Goal: Information Seeking & Learning: Learn about a topic

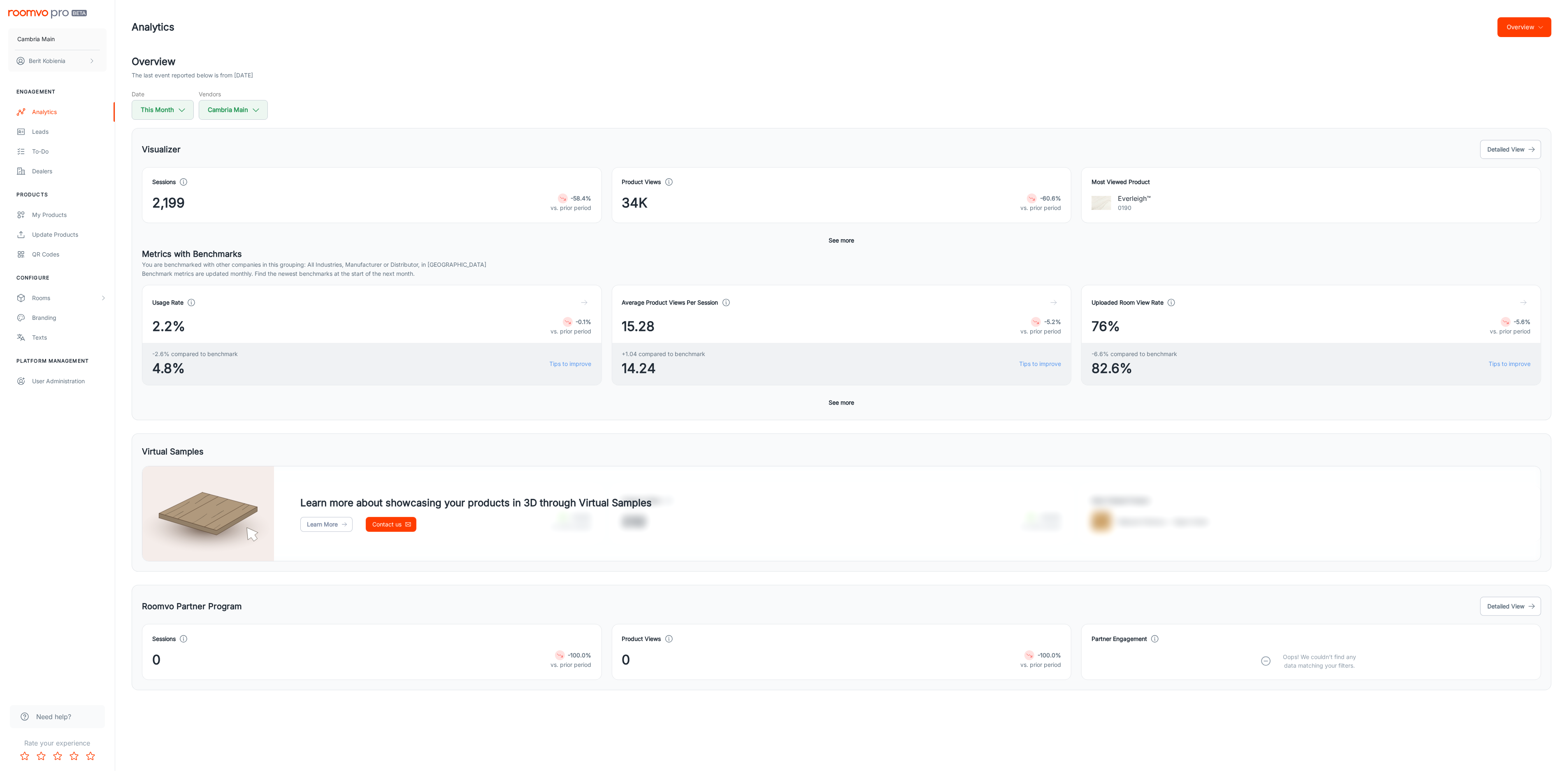
click at [1514, 166] on div "Most Viewed Product Everleigh™ 0190" at bounding box center [1306, 190] width 470 height 66
click at [1514, 153] on button "Detailed View" at bounding box center [1511, 149] width 61 height 19
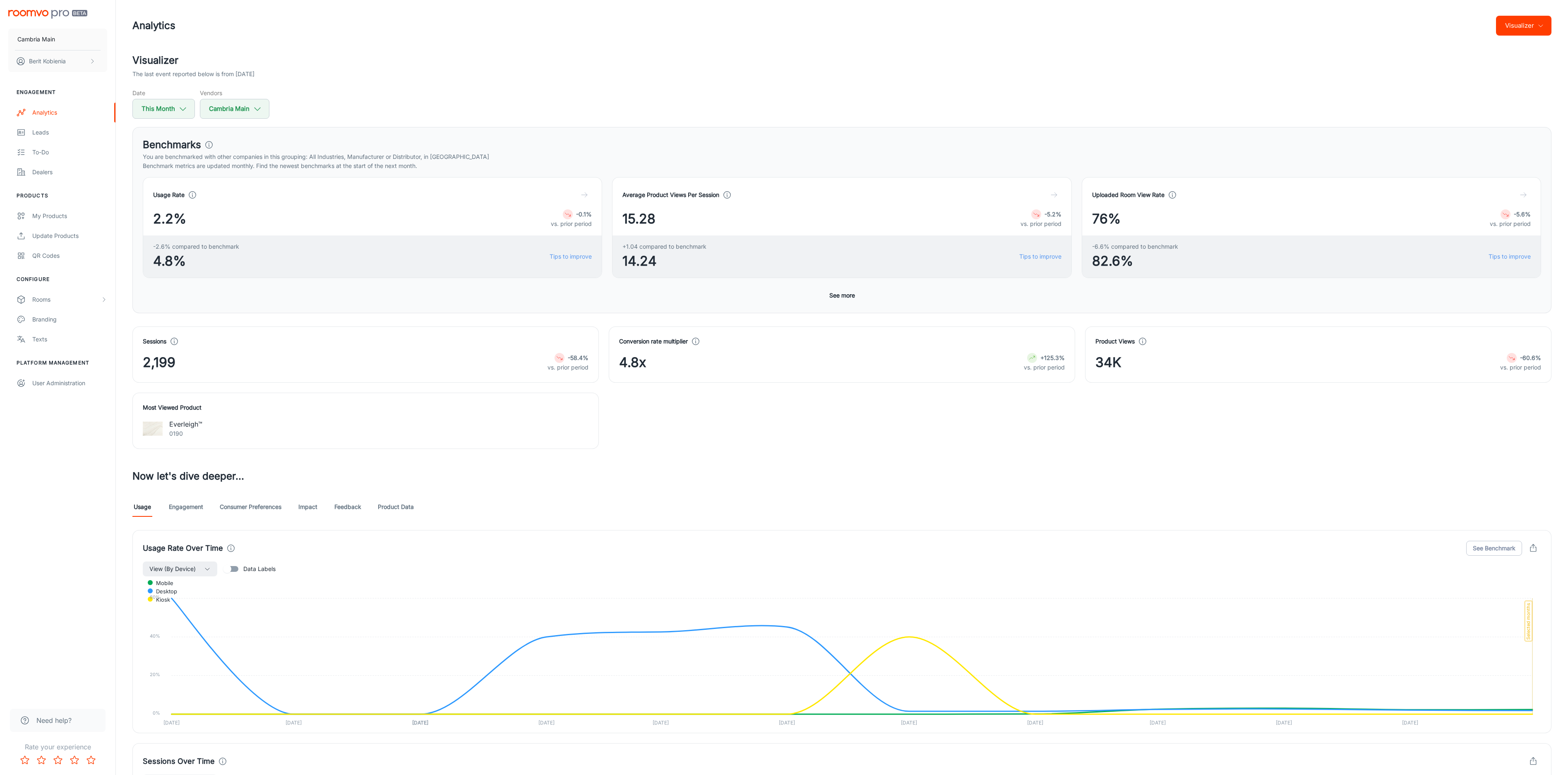
scroll to position [2, 0]
click at [694, 337] on icon at bounding box center [696, 340] width 9 height 9
drag, startPoint x: 697, startPoint y: 340, endPoint x: 726, endPoint y: 337, distance: 29.2
click at [726, 337] on div "Conversion rate multiplier" at bounding box center [842, 340] width 446 height 9
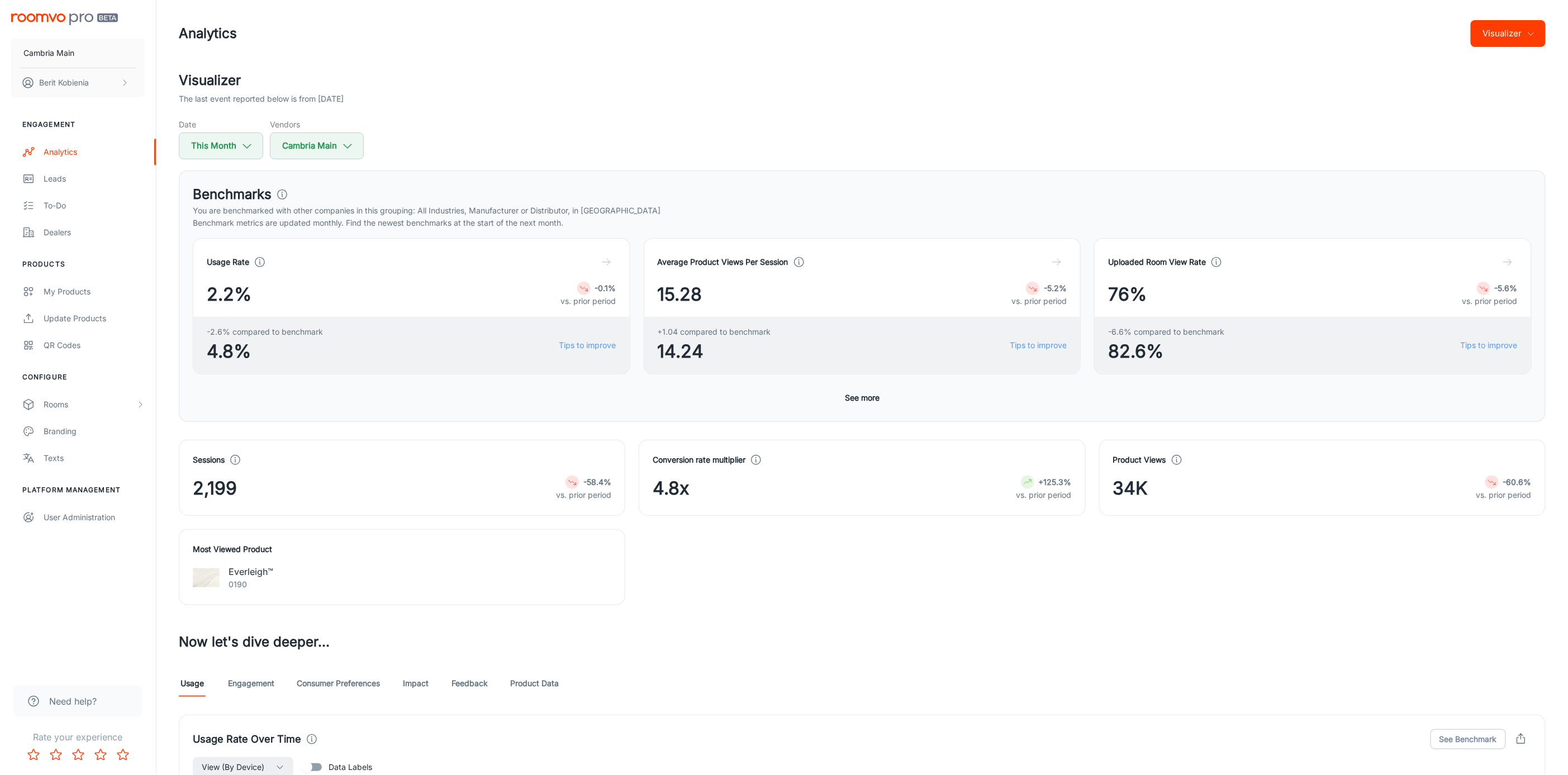
click at [225, 145] on button "This Month" at bounding box center [221, 145] width 84 height 26
select select "9"
select select "2025"
select select "9"
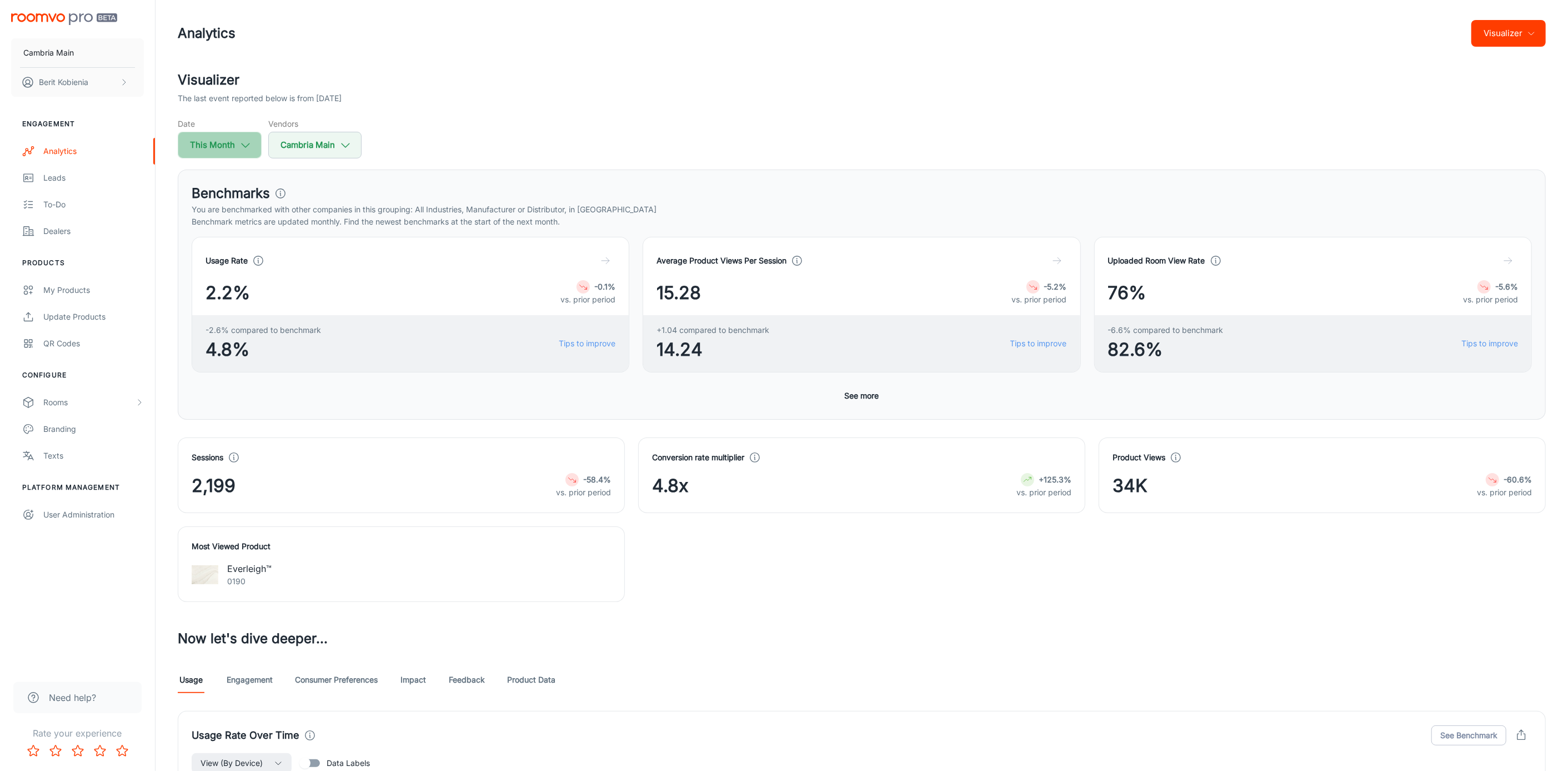
select select "2025"
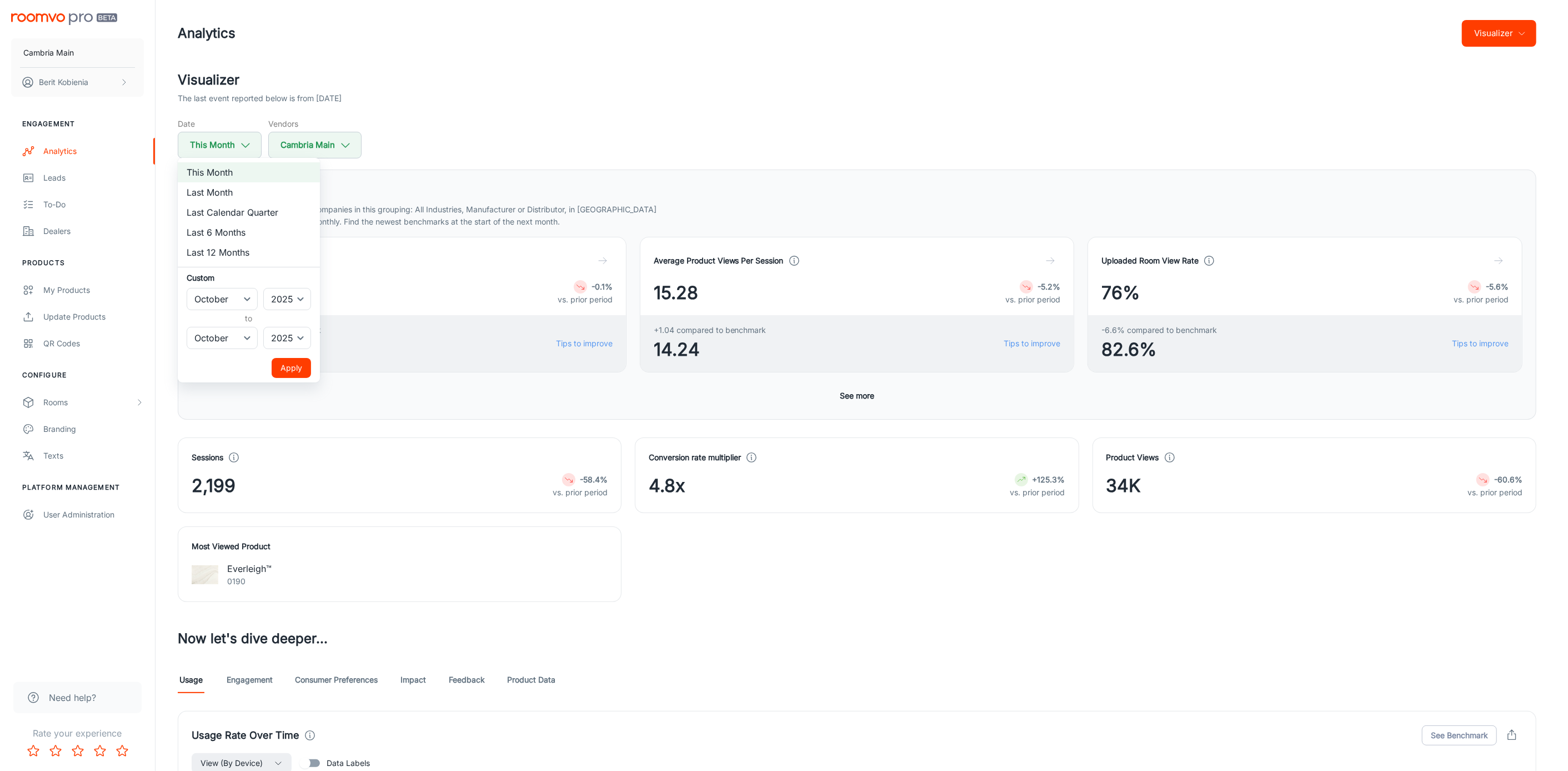
drag, startPoint x: 265, startPoint y: 196, endPoint x: 256, endPoint y: 195, distance: 9.1
click at [263, 196] on li "Last Month" at bounding box center [248, 192] width 142 height 20
select select "8"
click at [297, 356] on ul "This Month Last Month Last Calendar Quarter Last 6 Months Last 12 Months Custom…" at bounding box center [248, 270] width 142 height 224
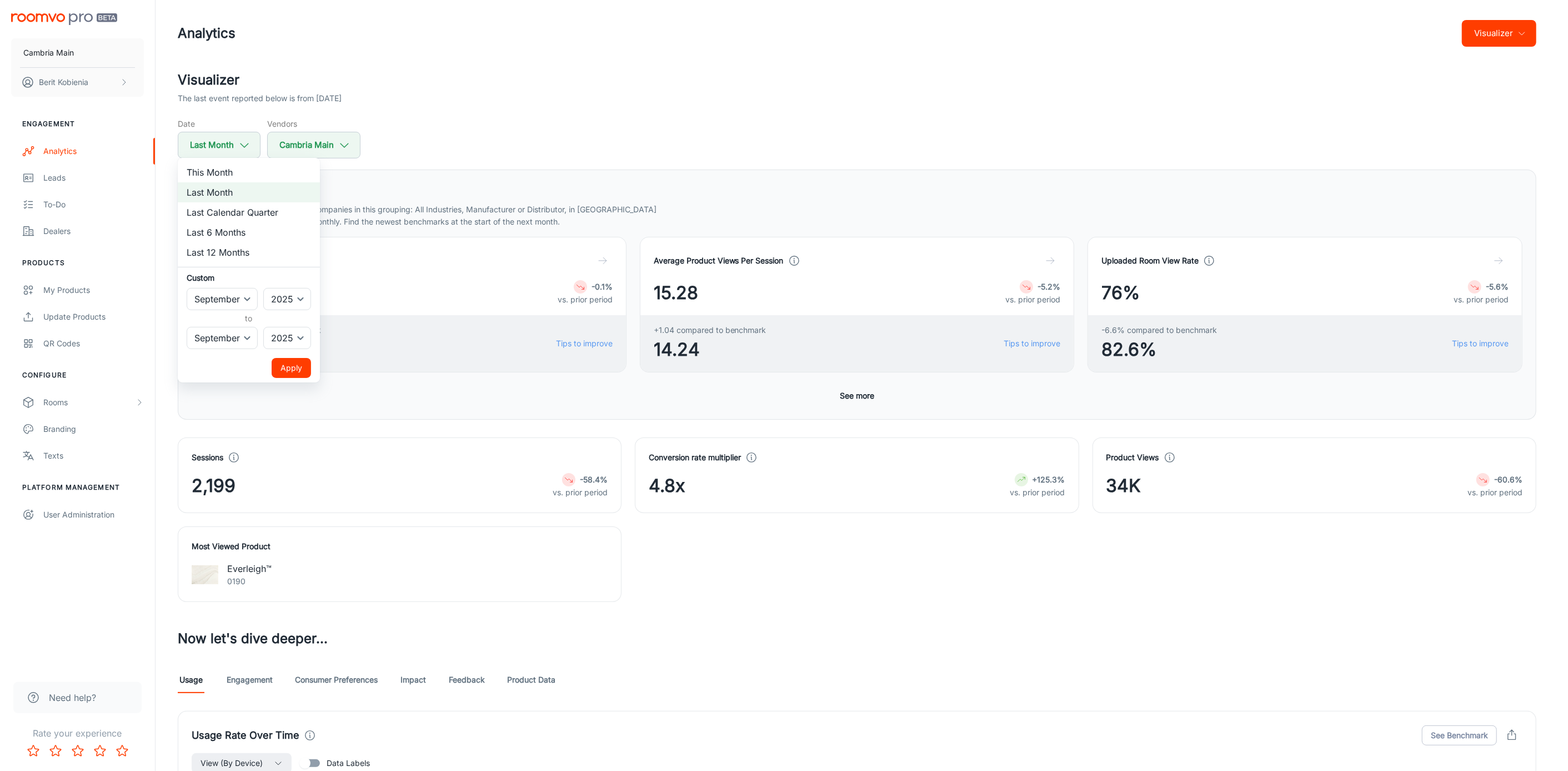
click at [296, 358] on ul "This Month Last Month Last Calendar Quarter Last 6 Months Last 12 Months Custom…" at bounding box center [248, 270] width 142 height 224
click at [305, 369] on button "Apply" at bounding box center [292, 367] width 39 height 20
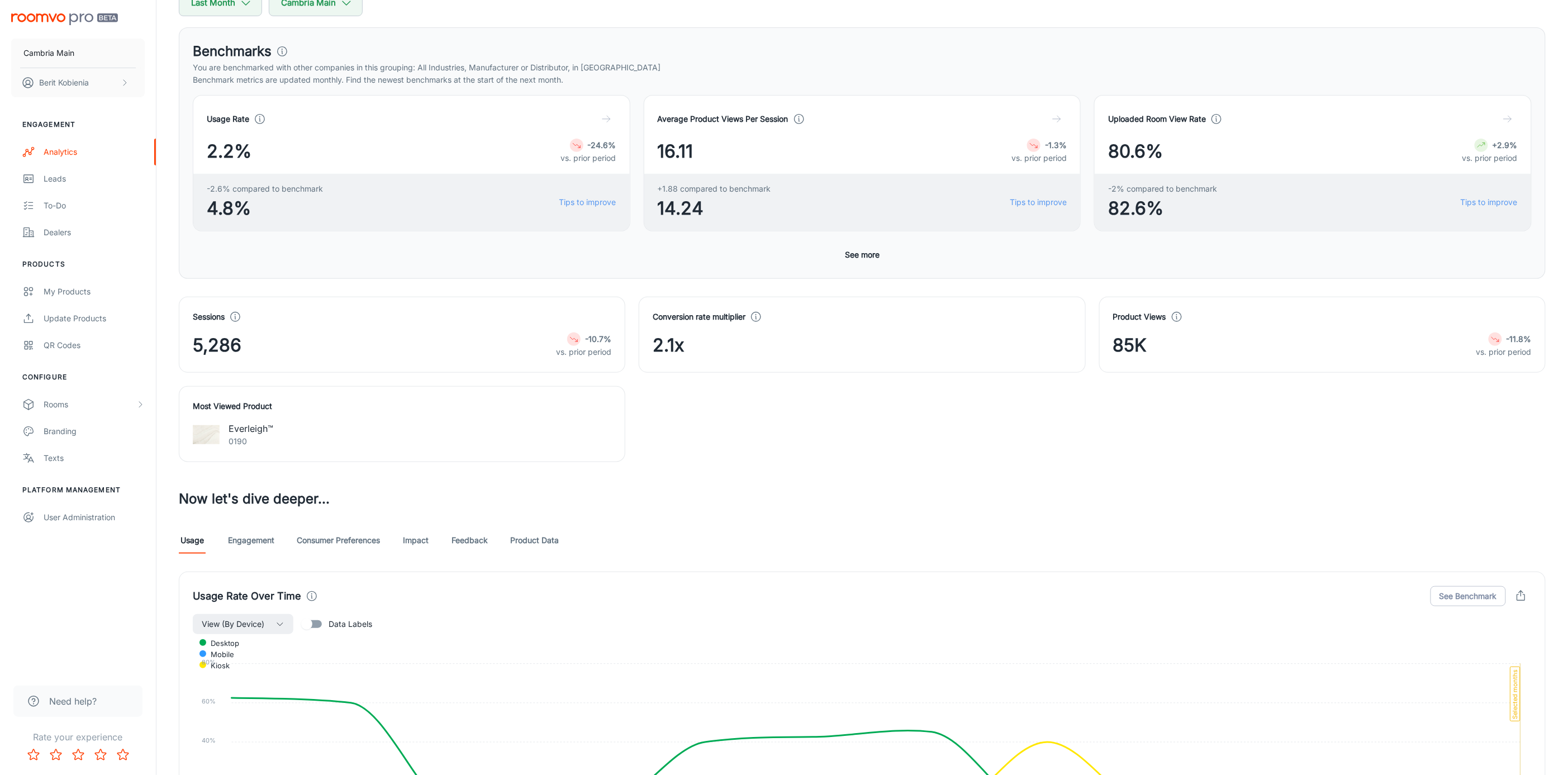
scroll to position [213, 0]
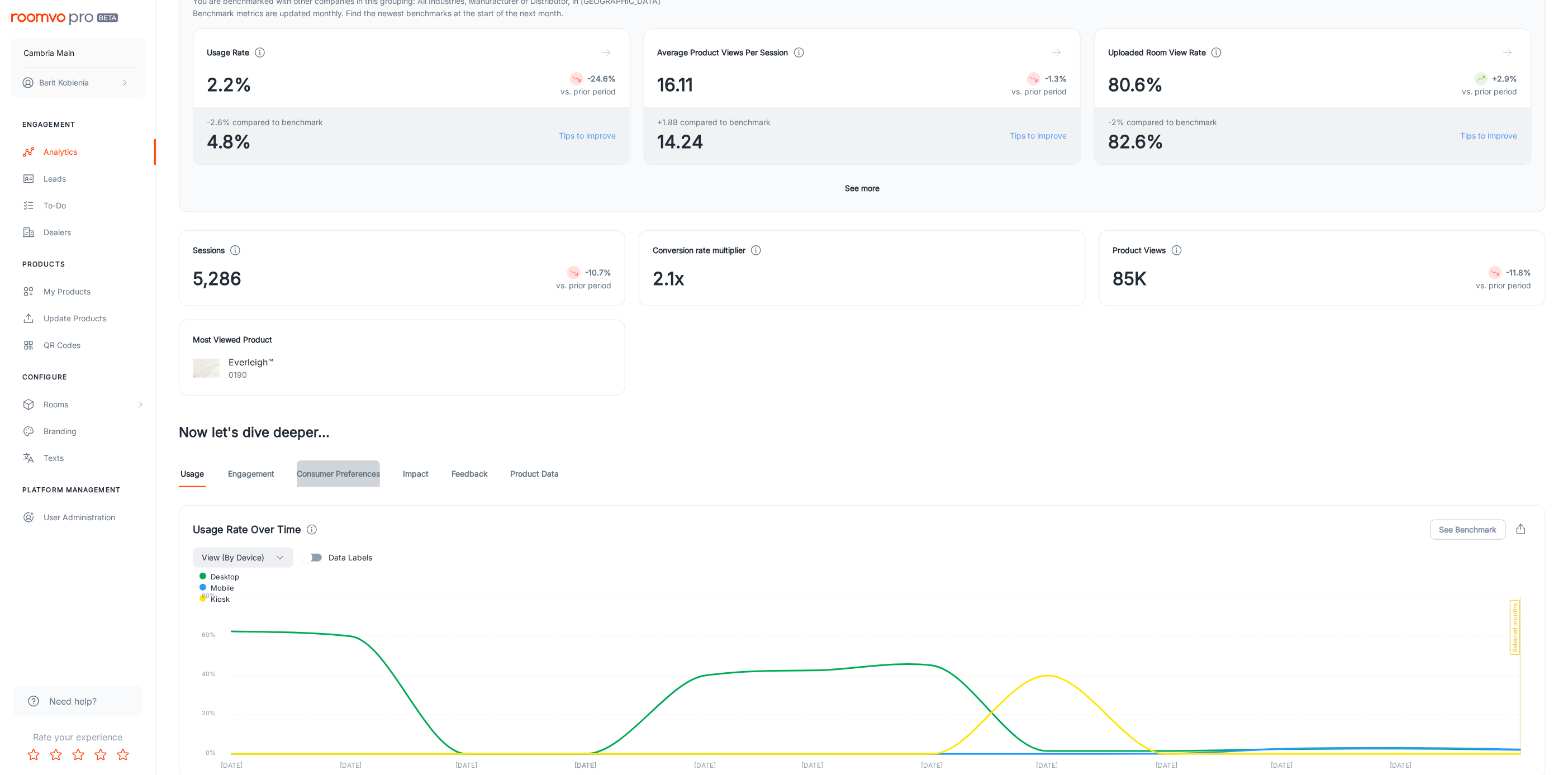
click at [339, 469] on link "Consumer Preferences" at bounding box center [338, 473] width 83 height 26
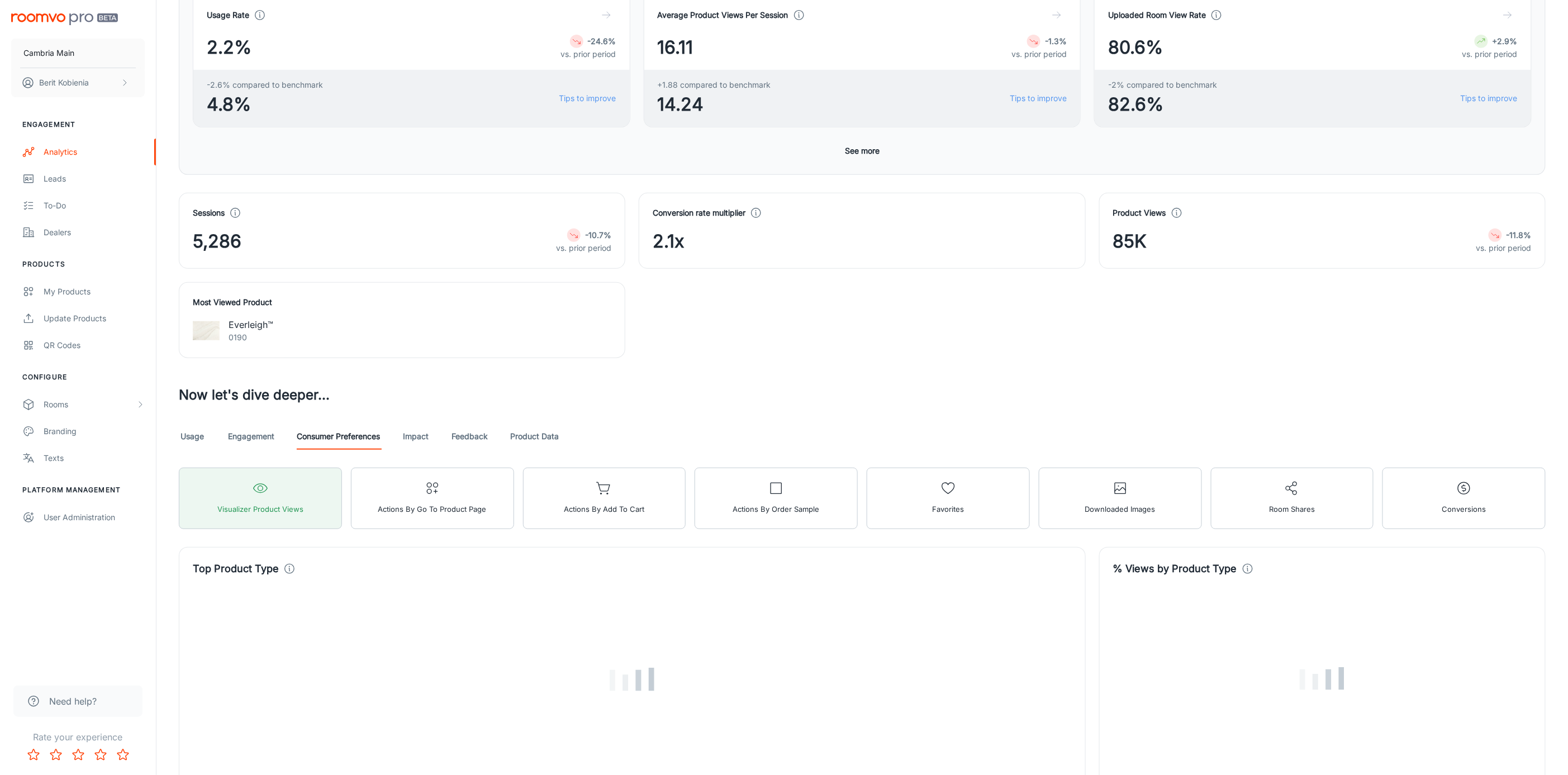
scroll to position [585, 0]
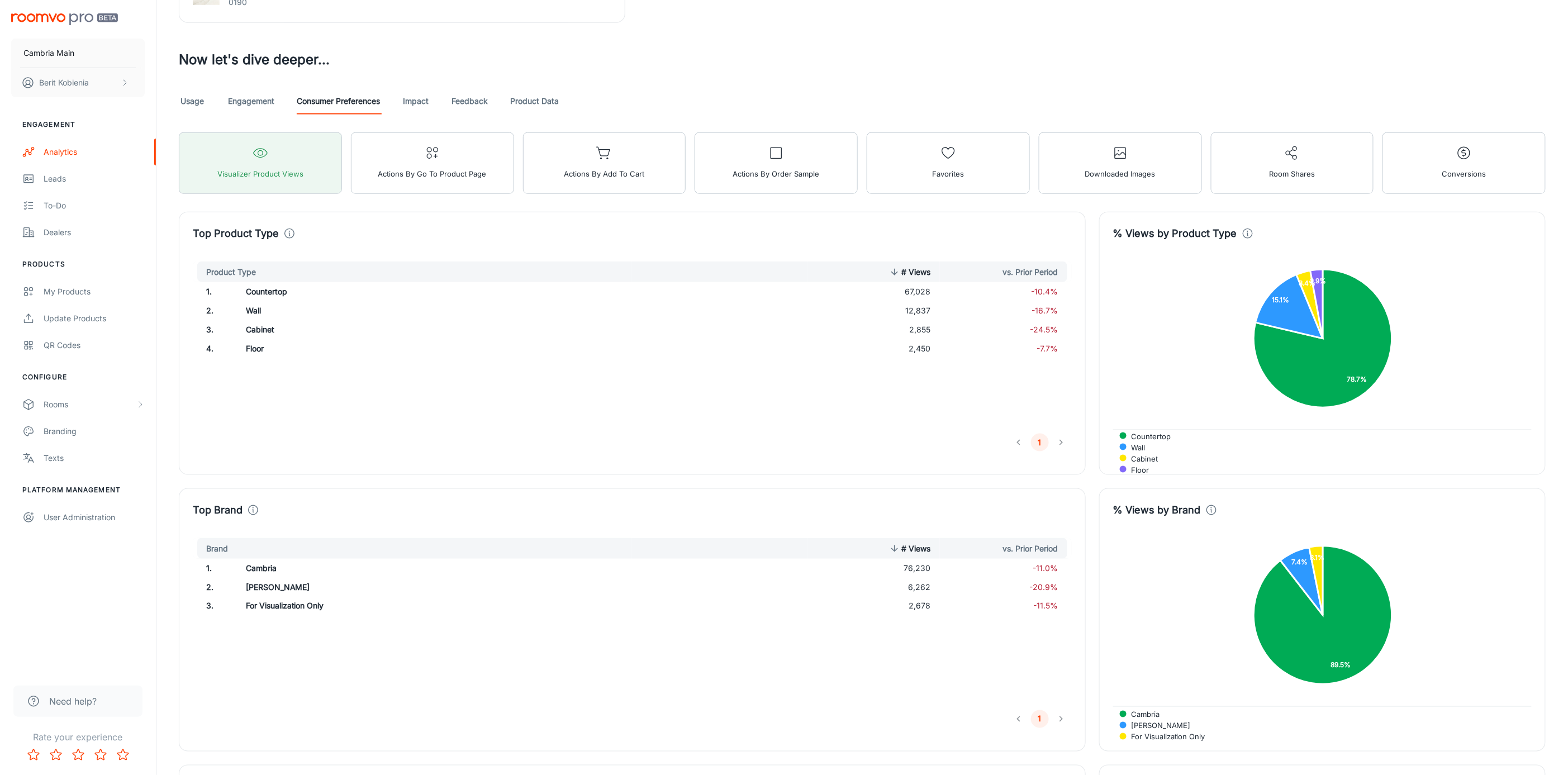
click at [156, 407] on div "Cambria Main [PERSON_NAME] Engagement Analytics Leads To-do Dealers Products My…" at bounding box center [78, 388] width 156 height 775
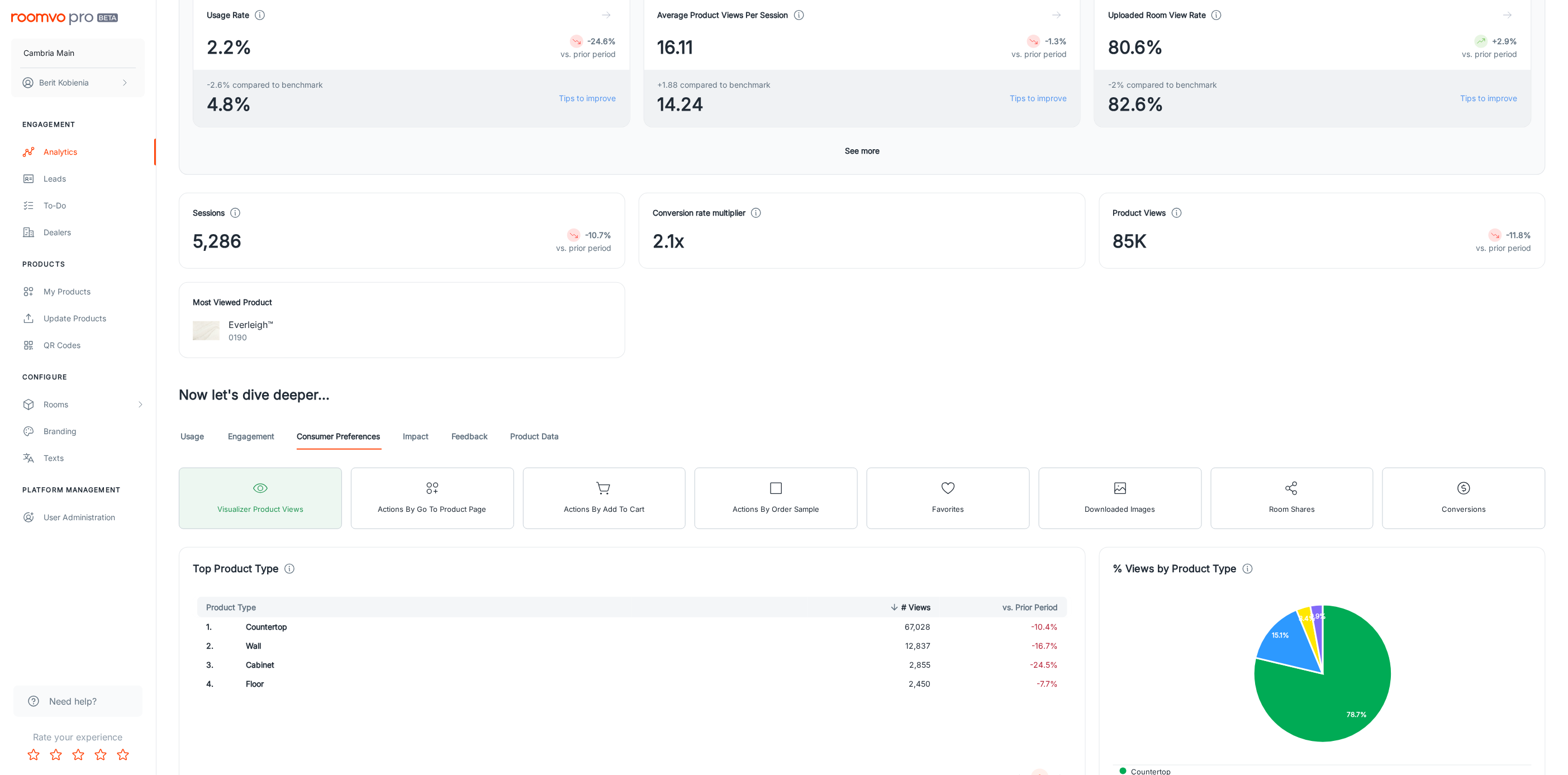
scroll to position [292, 0]
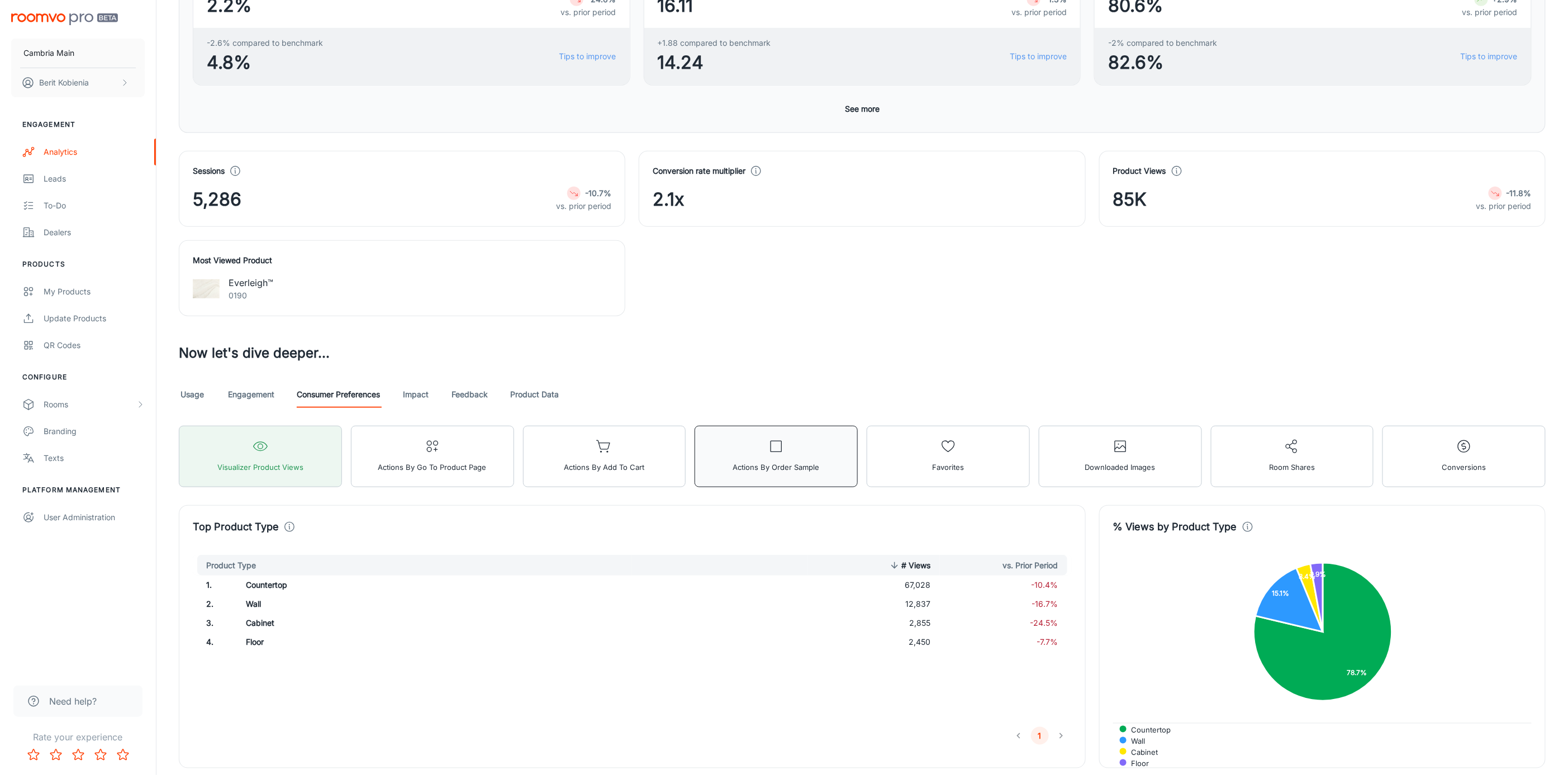
click at [749, 464] on span "Actions by Order sample" at bounding box center [776, 467] width 87 height 15
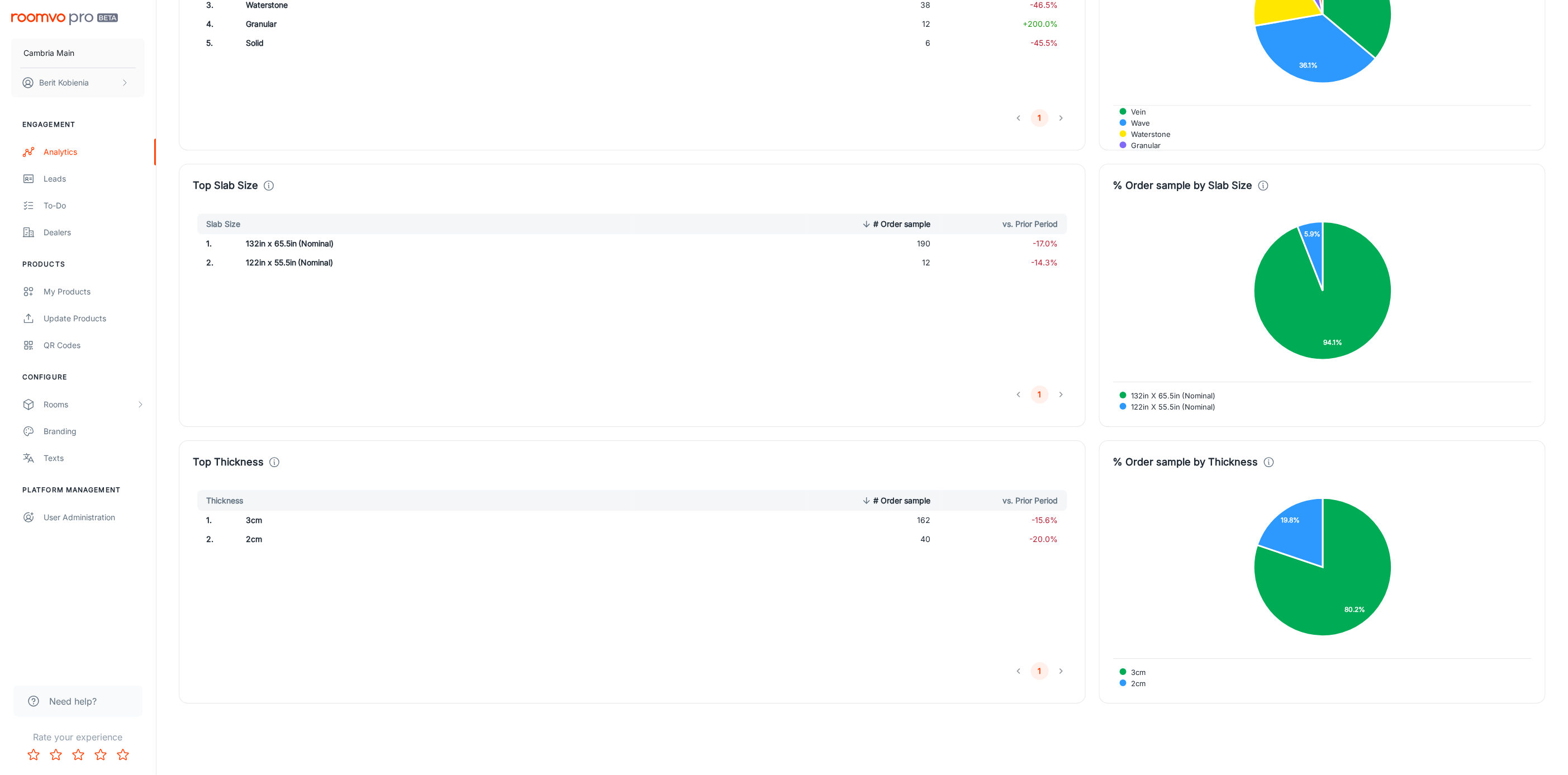
scroll to position [467, 0]
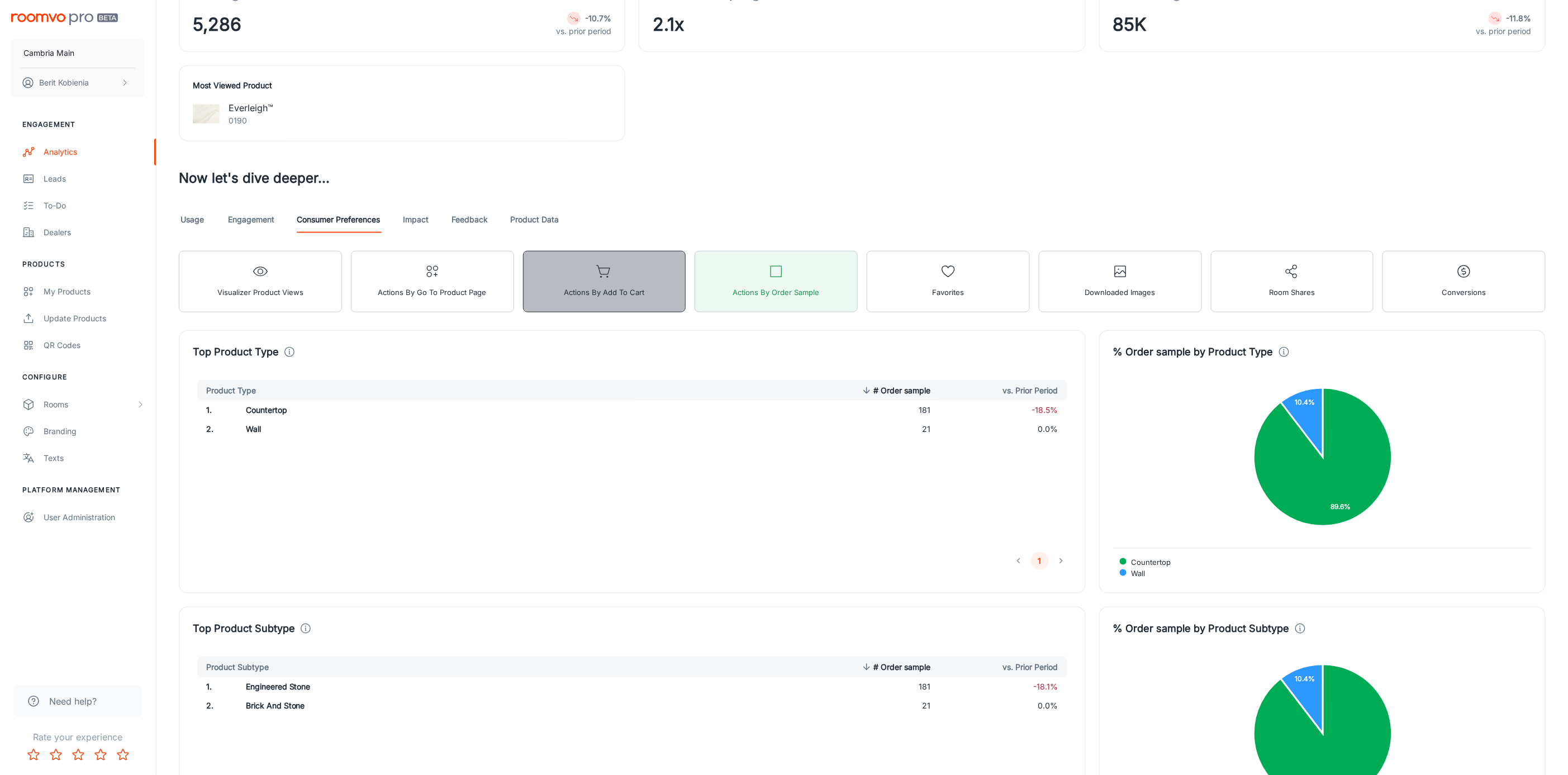
click at [550, 291] on button "Actions by Add to Cart" at bounding box center [604, 281] width 163 height 61
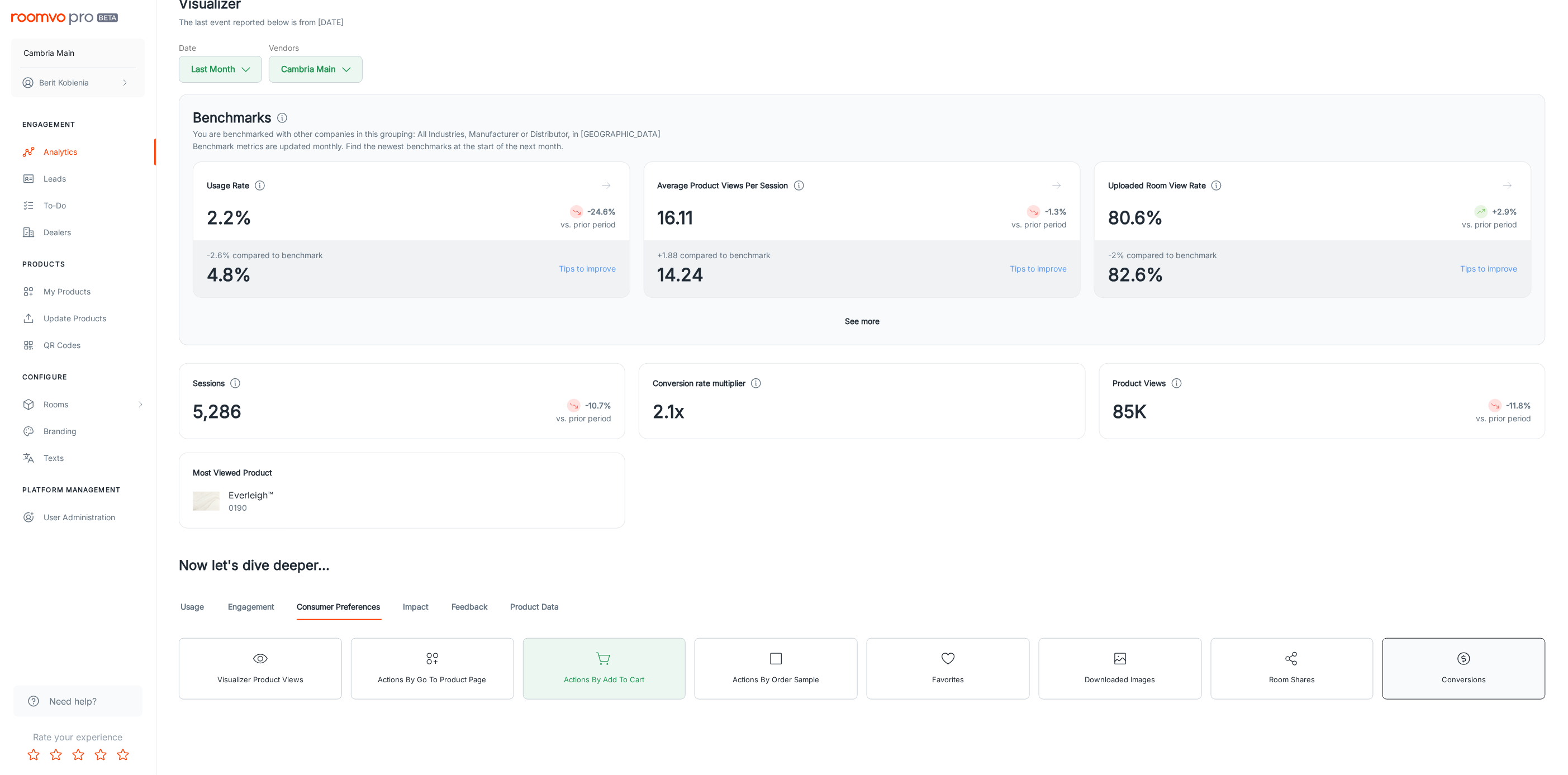
click at [1494, 681] on button "Conversions" at bounding box center [1463, 668] width 163 height 61
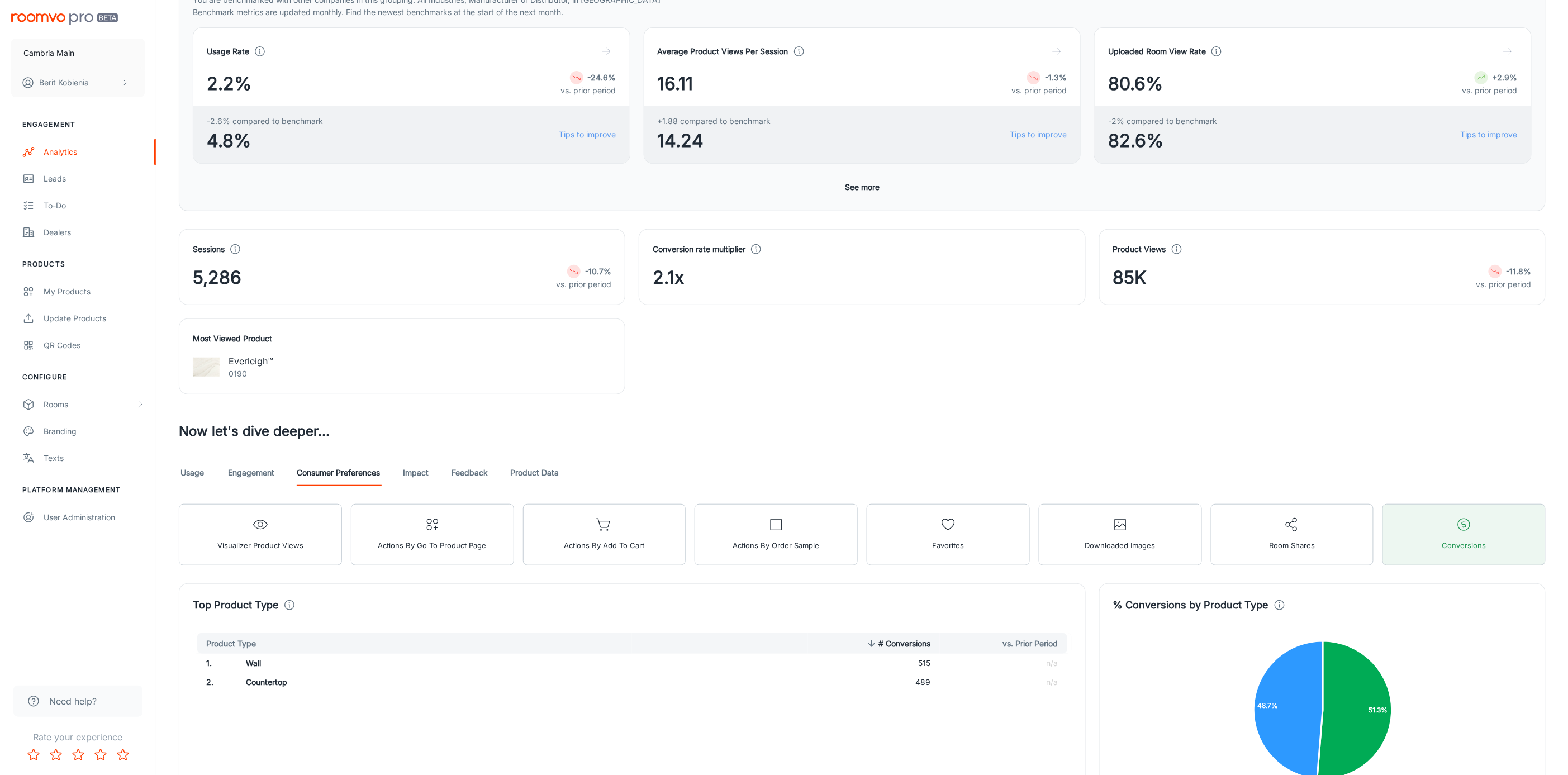
scroll to position [220, 0]
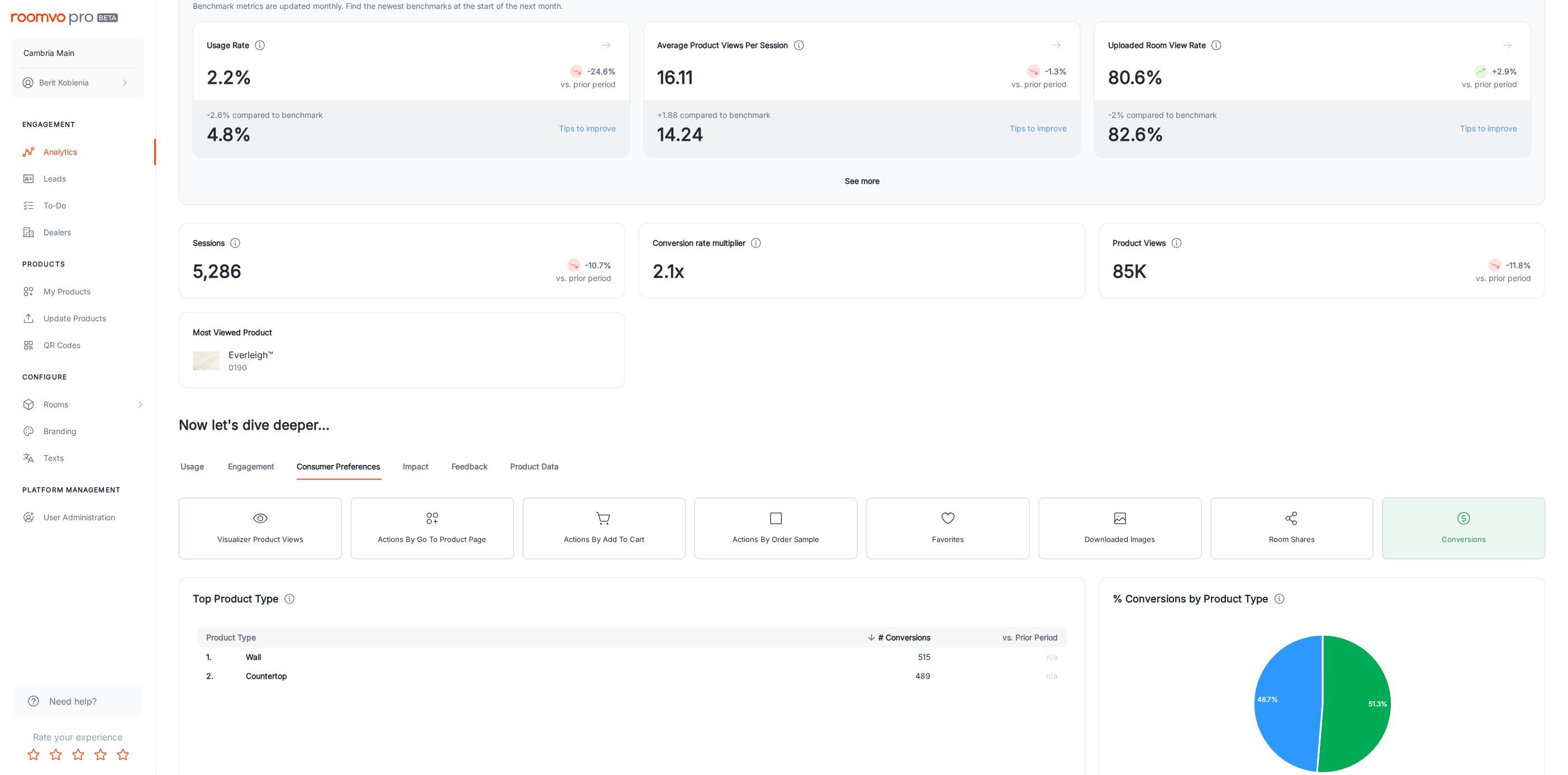
click at [558, 468] on link "Product Data" at bounding box center [534, 466] width 49 height 26
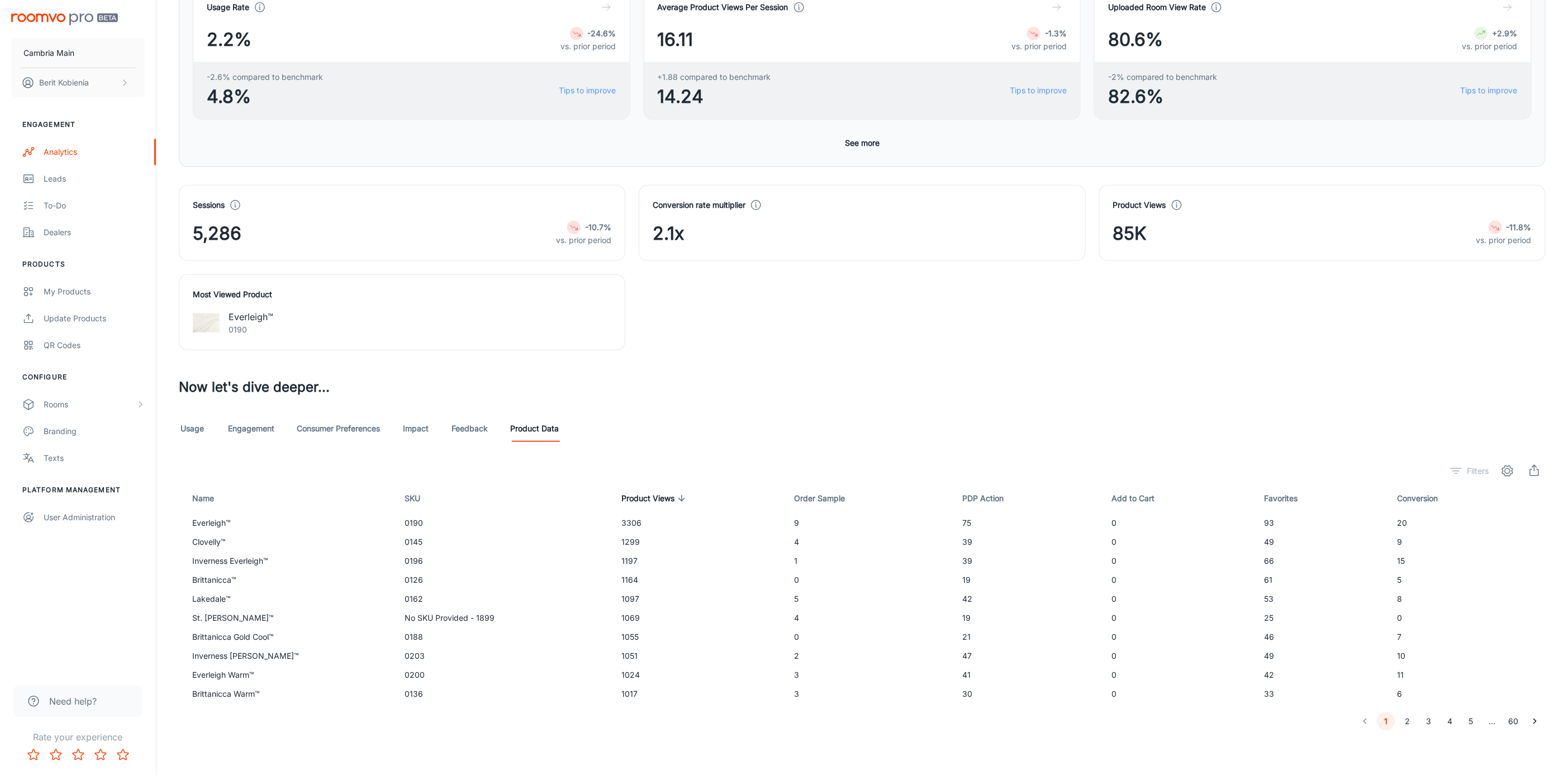
scroll to position [258, 0]
